Goal: Information Seeking & Learning: Check status

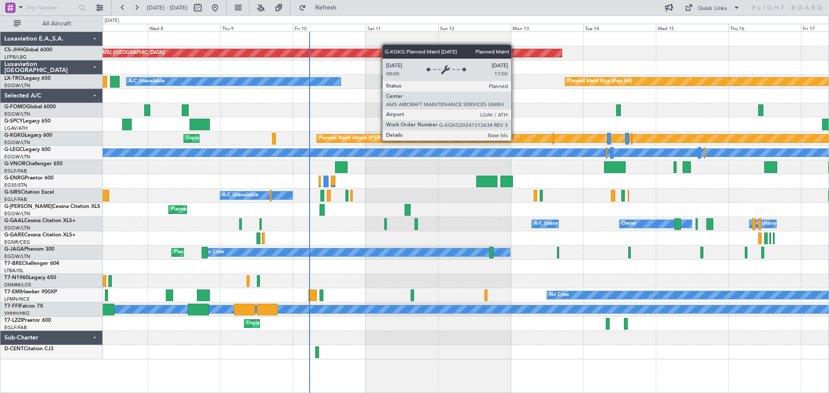
click at [493, 91] on div at bounding box center [465, 96] width 725 height 14
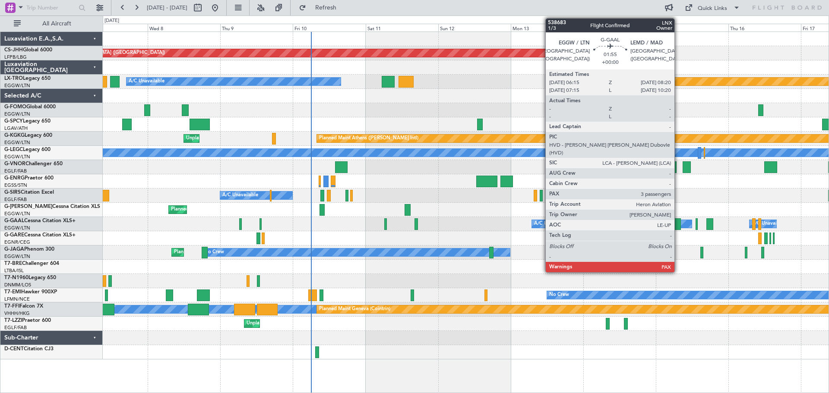
click at [678, 225] on div at bounding box center [677, 224] width 6 height 12
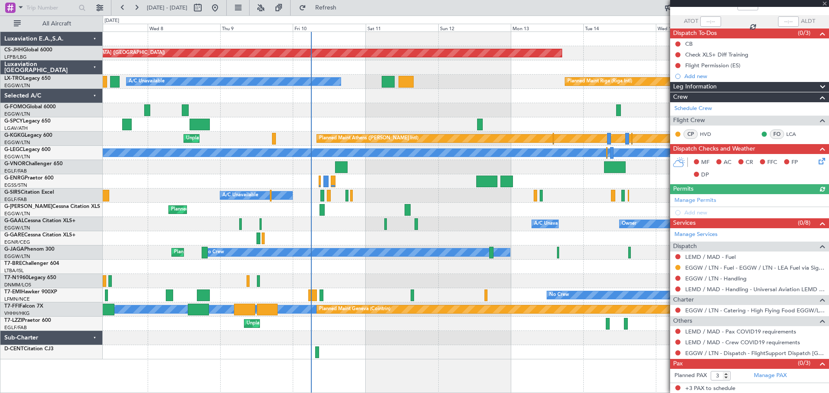
scroll to position [57, 0]
click at [823, 4] on span at bounding box center [824, 4] width 9 height 8
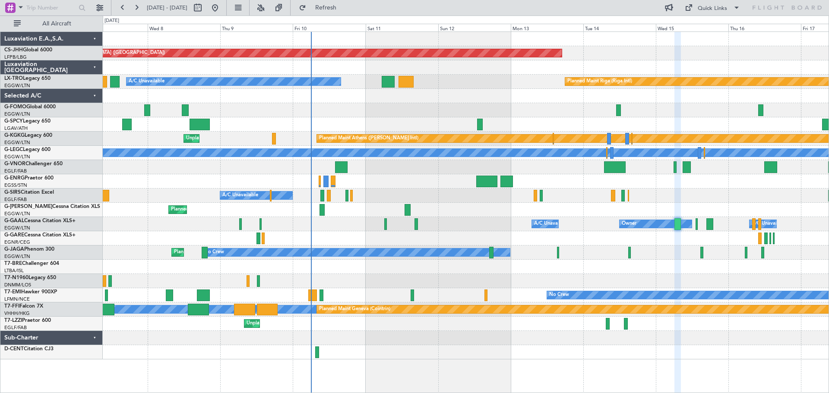
type input "0"
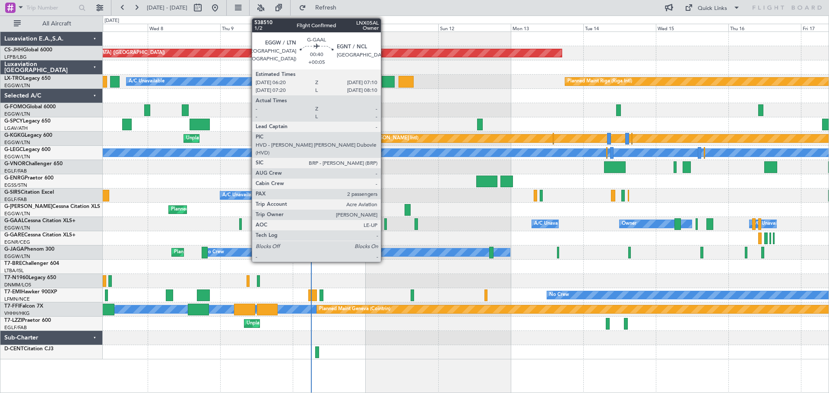
click at [385, 226] on div at bounding box center [385, 224] width 3 height 12
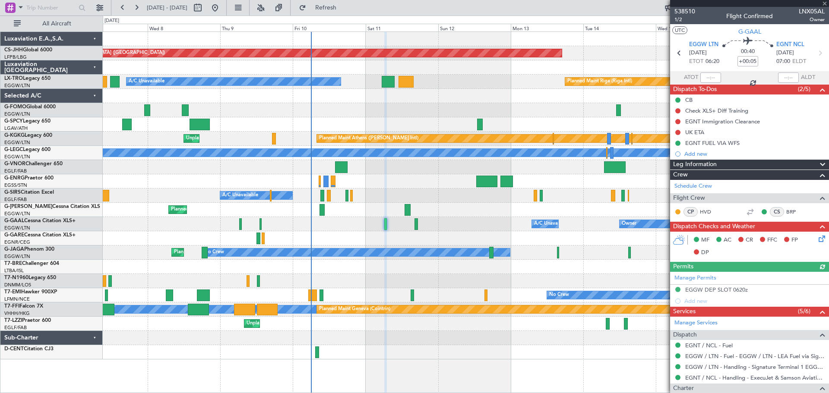
scroll to position [117, 0]
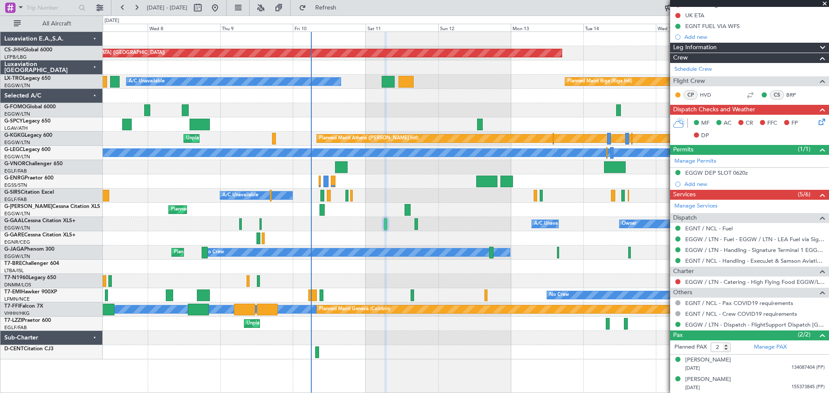
click at [823, 3] on span at bounding box center [824, 4] width 9 height 8
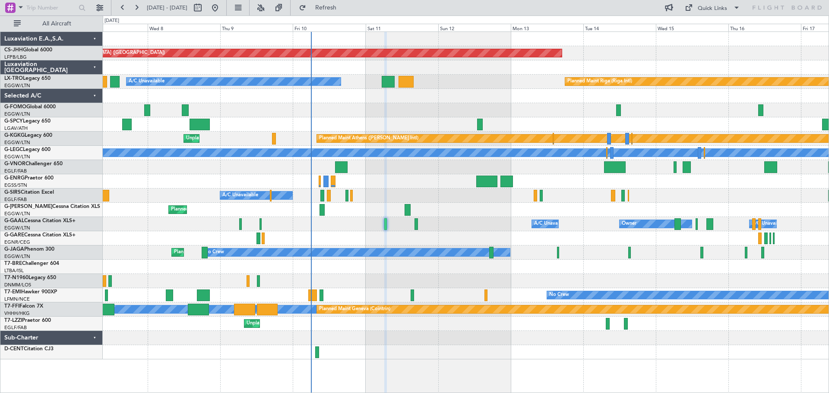
type input "0"
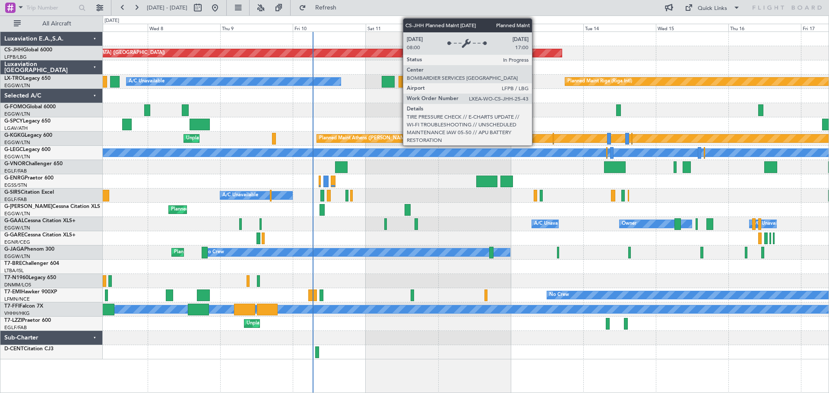
click at [536, 53] on div "Planned Maint [GEOGRAPHIC_DATA] ([GEOGRAPHIC_DATA])" at bounding box center [294, 53] width 535 height 8
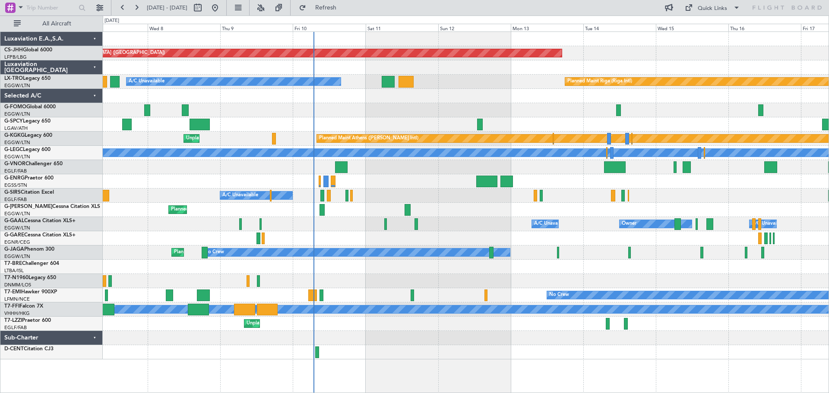
click at [621, 47] on div "Planned Maint [GEOGRAPHIC_DATA] ([GEOGRAPHIC_DATA])" at bounding box center [465, 53] width 725 height 14
click at [617, 46] on div "Planned Maint [GEOGRAPHIC_DATA] ([GEOGRAPHIC_DATA])" at bounding box center [465, 53] width 725 height 14
click at [476, 218] on div "Owner Owner A/C Unavailable A/C Unavailable Owner" at bounding box center [465, 224] width 725 height 14
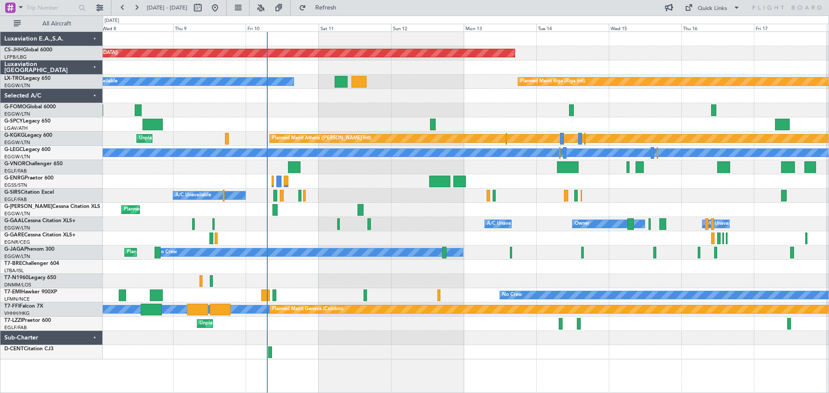
click at [421, 82] on div "Planned Maint Riga (Riga Intl) A/C Unavailable" at bounding box center [465, 82] width 725 height 14
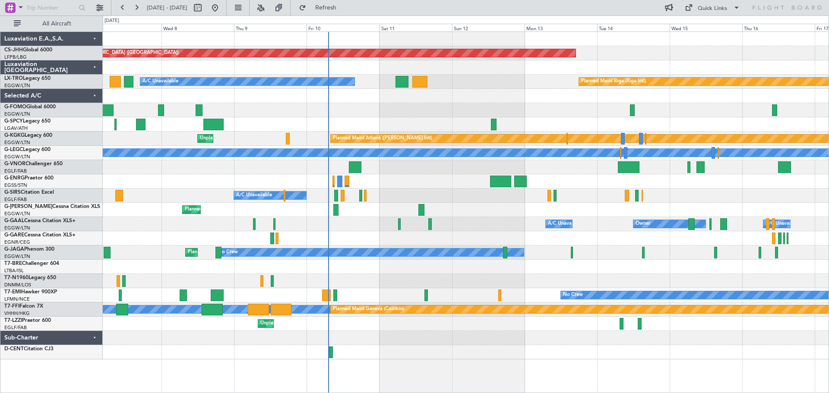
click at [271, 117] on div "Planned Maint [GEOGRAPHIC_DATA] ([GEOGRAPHIC_DATA]) Planned Maint [GEOGRAPHIC_D…" at bounding box center [465, 196] width 725 height 328
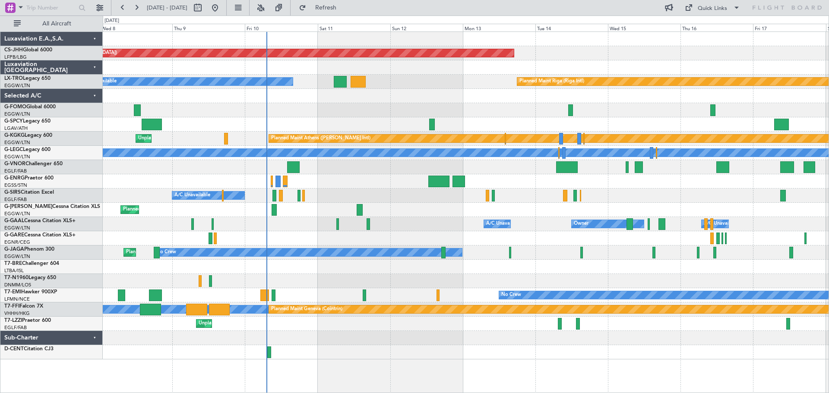
click at [375, 179] on div at bounding box center [465, 181] width 725 height 14
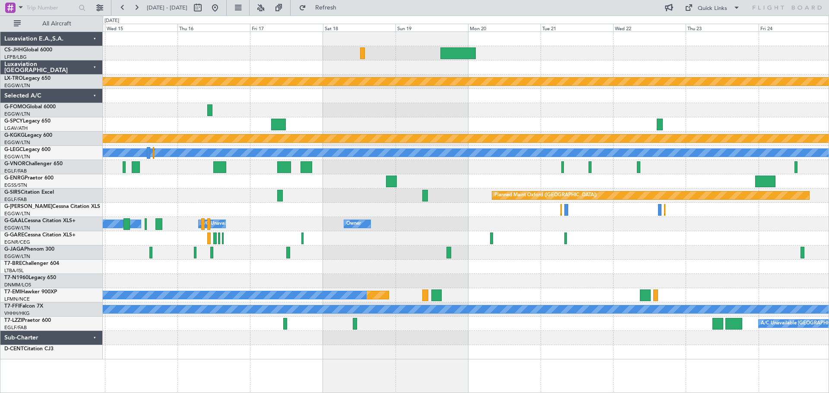
click at [302, 116] on div "Planned Maint [GEOGRAPHIC_DATA] ([GEOGRAPHIC_DATA]) Planned Maint [GEOGRAPHIC_D…" at bounding box center [465, 196] width 725 height 328
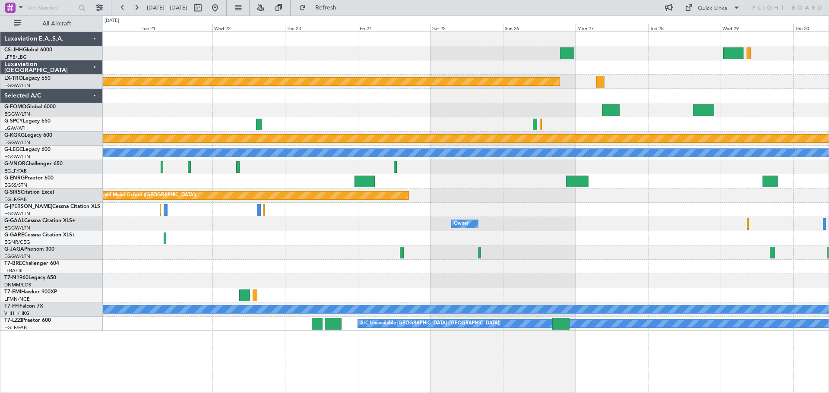
click at [293, 52] on div at bounding box center [465, 53] width 725 height 14
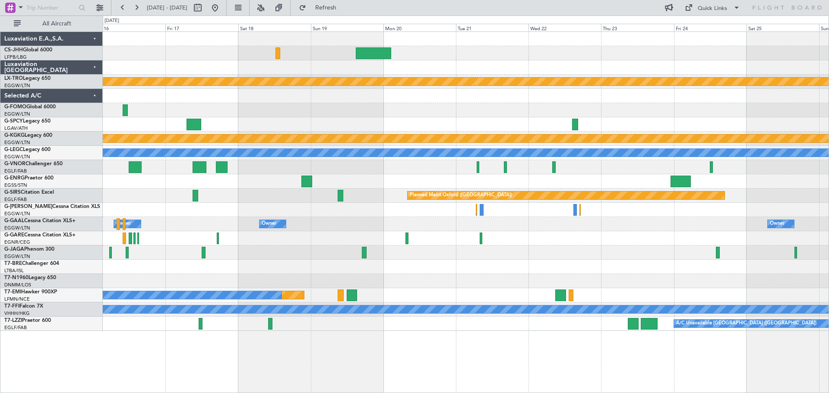
click at [581, 58] on div "Planned Maint [GEOGRAPHIC_DATA] ([GEOGRAPHIC_DATA])" at bounding box center [465, 53] width 725 height 14
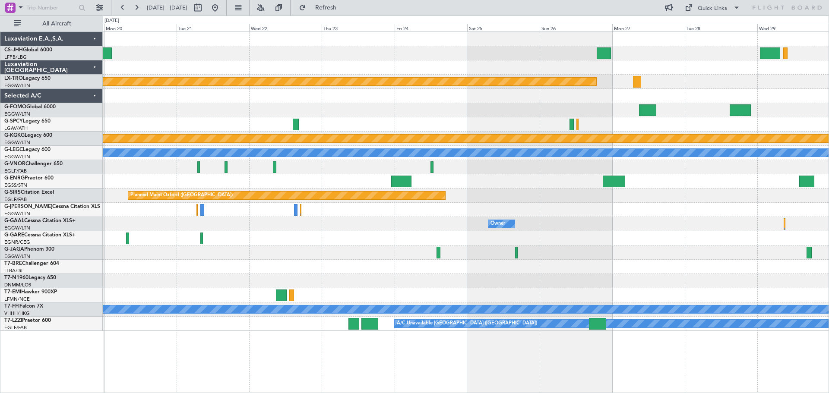
click at [364, 68] on div "Planned Maint Riga (Riga Intl) Planned Maint [GEOGRAPHIC_DATA] ([PERSON_NAME] I…" at bounding box center [465, 181] width 725 height 299
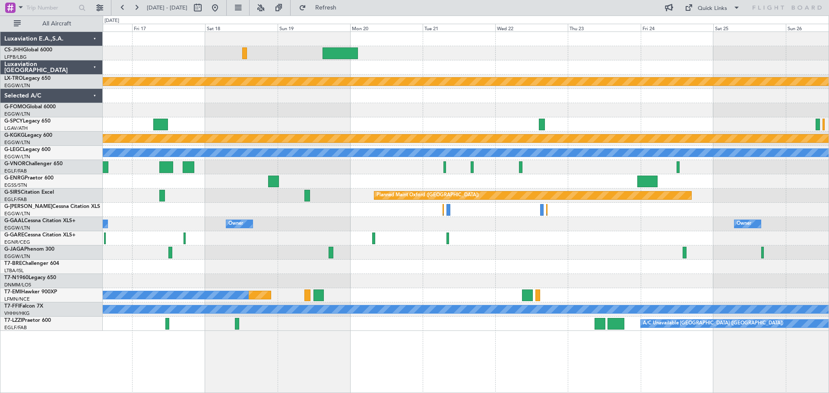
click at [619, 56] on div "Planned Maint Riga (Riga Intl) Planned Maint [GEOGRAPHIC_DATA] ([PERSON_NAME] I…" at bounding box center [465, 181] width 725 height 299
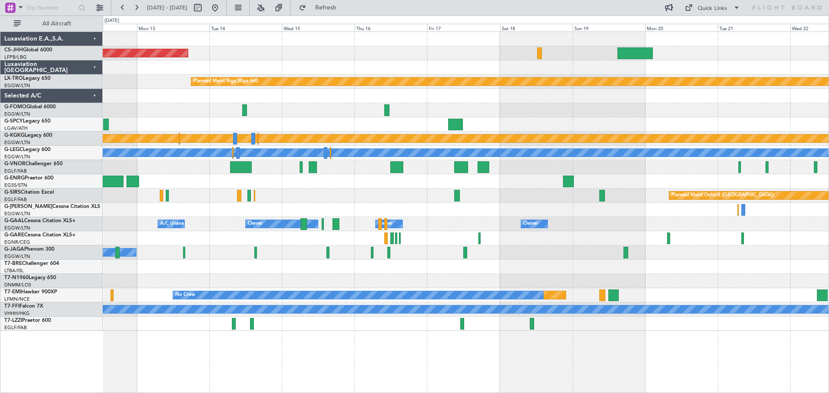
click at [576, 53] on div "Planned Maint [GEOGRAPHIC_DATA] ([GEOGRAPHIC_DATA])" at bounding box center [465, 53] width 725 height 14
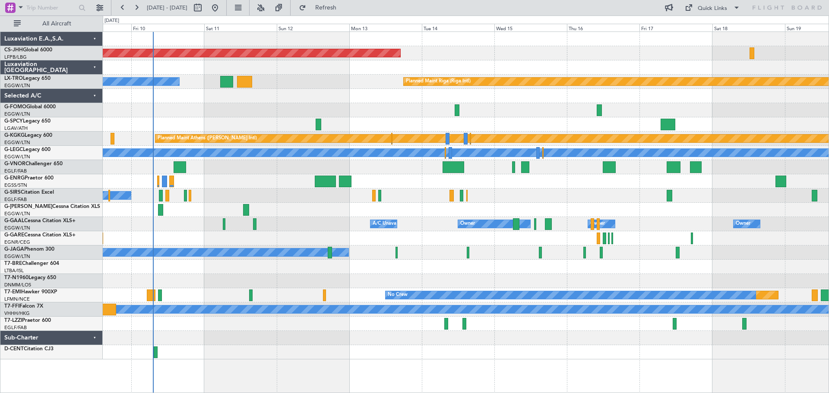
click at [309, 65] on div at bounding box center [465, 67] width 725 height 14
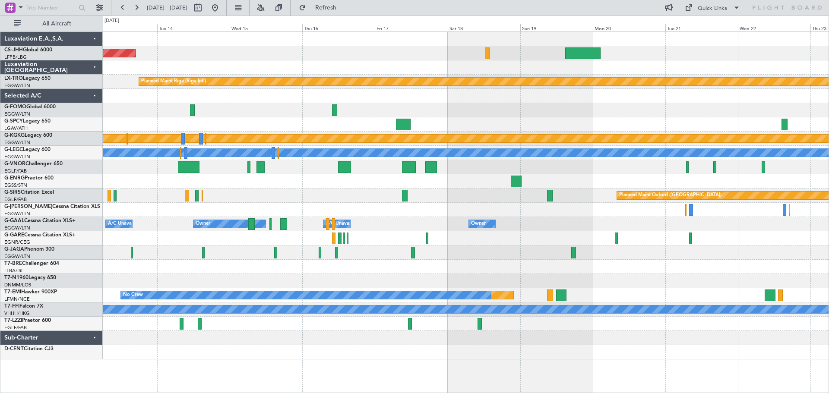
click at [429, 65] on div at bounding box center [465, 67] width 725 height 14
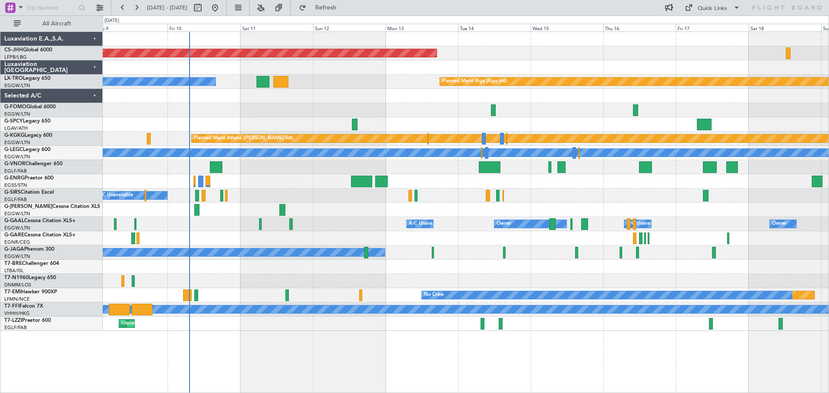
click at [545, 75] on div "Planned Maint [GEOGRAPHIC_DATA] ([GEOGRAPHIC_DATA]) Planned Maint [GEOGRAPHIC_D…" at bounding box center [465, 181] width 725 height 299
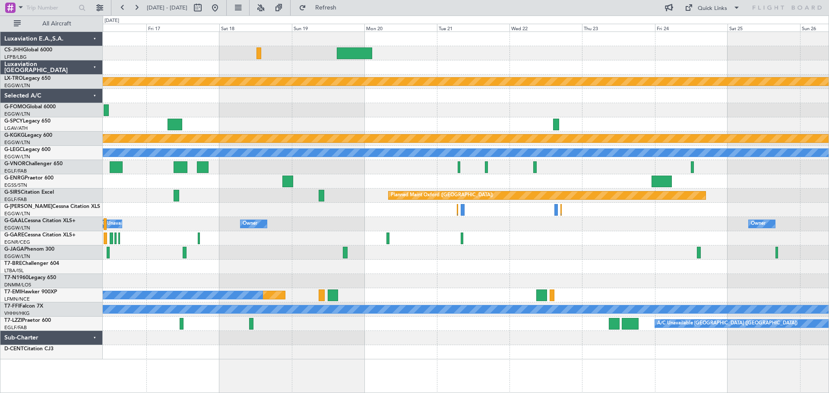
click at [224, 69] on div at bounding box center [465, 67] width 725 height 14
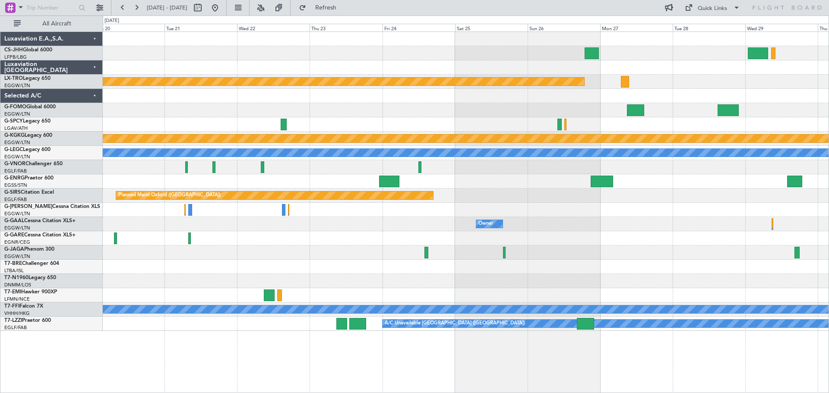
click at [370, 62] on div at bounding box center [465, 67] width 725 height 14
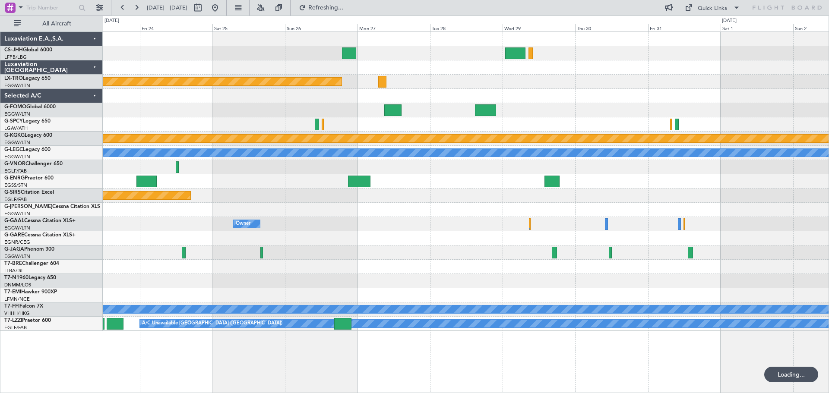
click at [376, 51] on div at bounding box center [465, 53] width 725 height 14
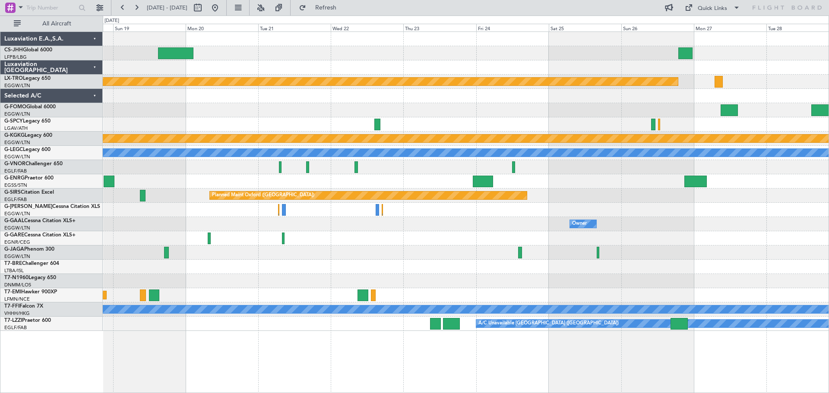
click at [642, 67] on div at bounding box center [465, 67] width 725 height 14
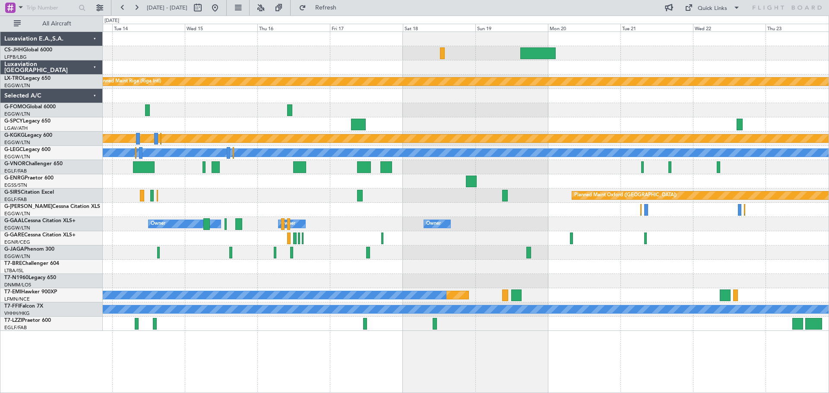
click at [595, 75] on div "Planned Maint [GEOGRAPHIC_DATA] ([GEOGRAPHIC_DATA]) Planned Maint [GEOGRAPHIC_D…" at bounding box center [465, 181] width 725 height 299
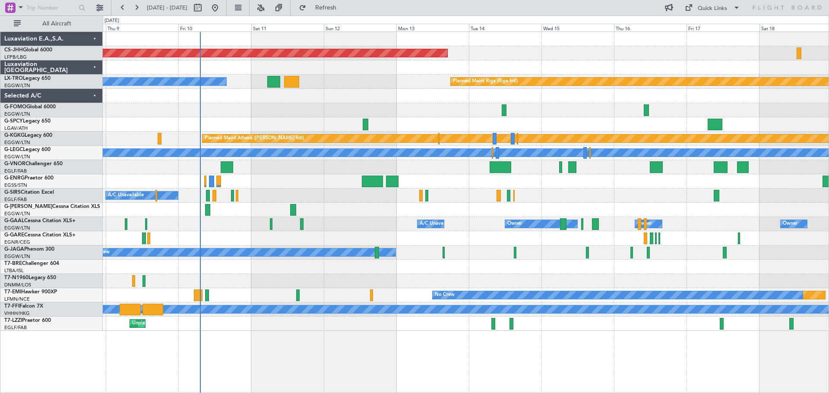
click at [653, 76] on div "Planned Maint [GEOGRAPHIC_DATA] ([GEOGRAPHIC_DATA]) Planned Maint [GEOGRAPHIC_D…" at bounding box center [465, 181] width 725 height 299
